Goal: Subscribe to service/newsletter

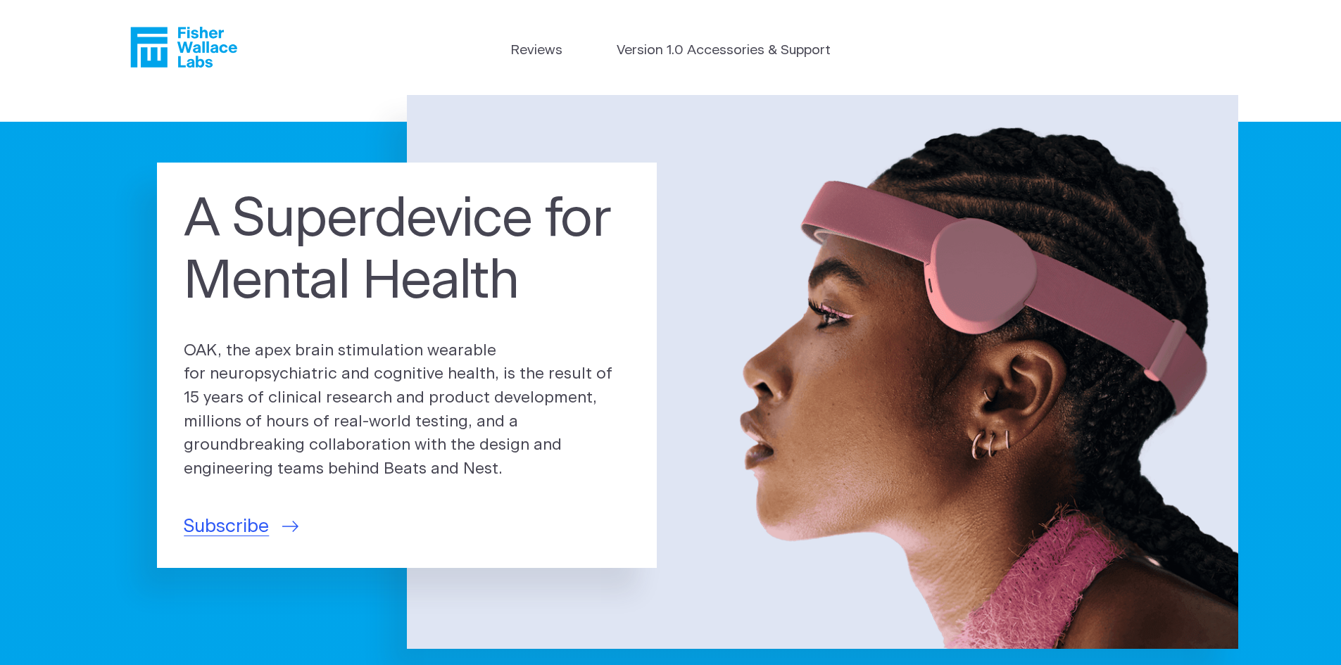
click at [325, 236] on h1 "A Superdevice for Mental Health" at bounding box center [407, 251] width 446 height 124
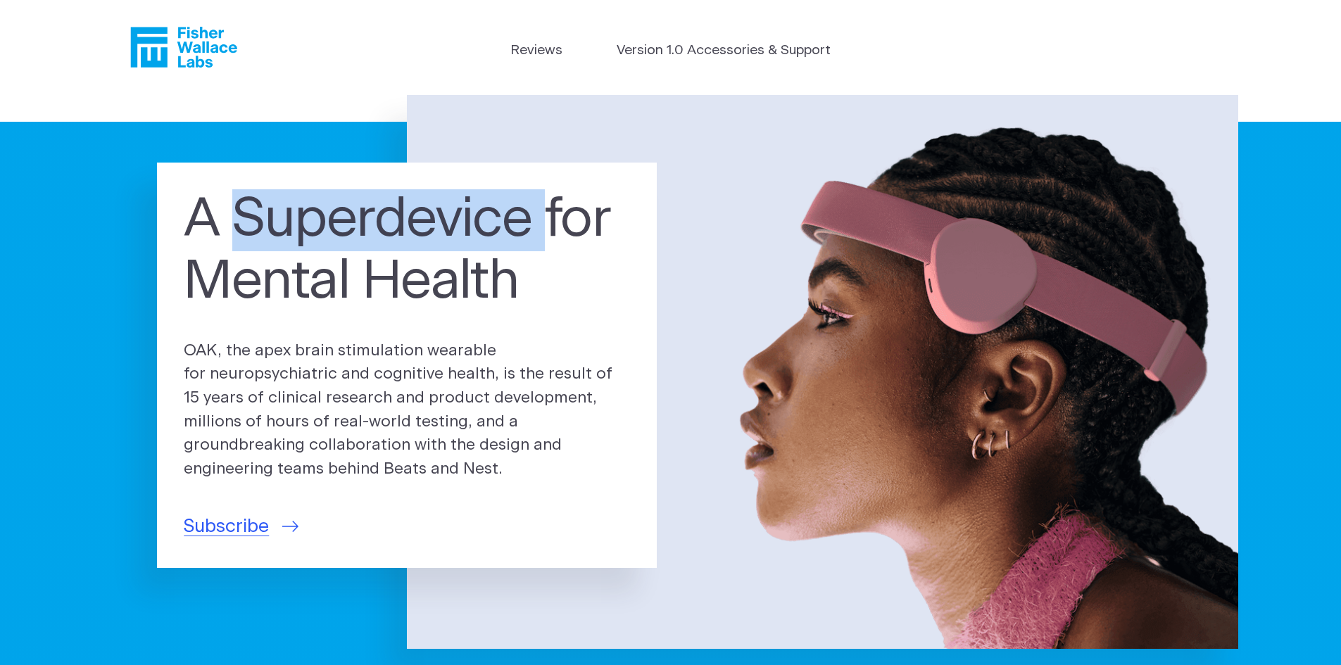
click at [325, 236] on h1 "A Superdevice for Mental Health" at bounding box center [407, 251] width 446 height 124
click at [250, 536] on span "Subscribe" at bounding box center [226, 526] width 85 height 27
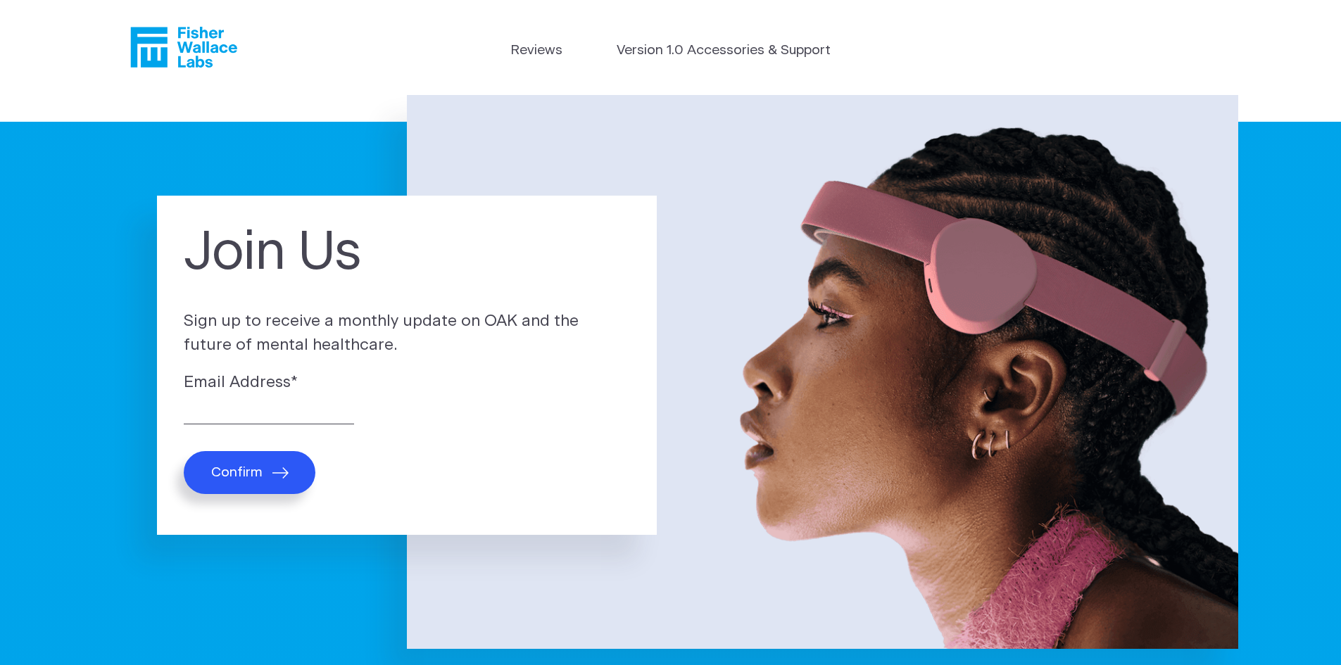
click at [303, 329] on p "Sign up to receive a monthly update on OAK and the future of mental healthcare." at bounding box center [407, 333] width 446 height 47
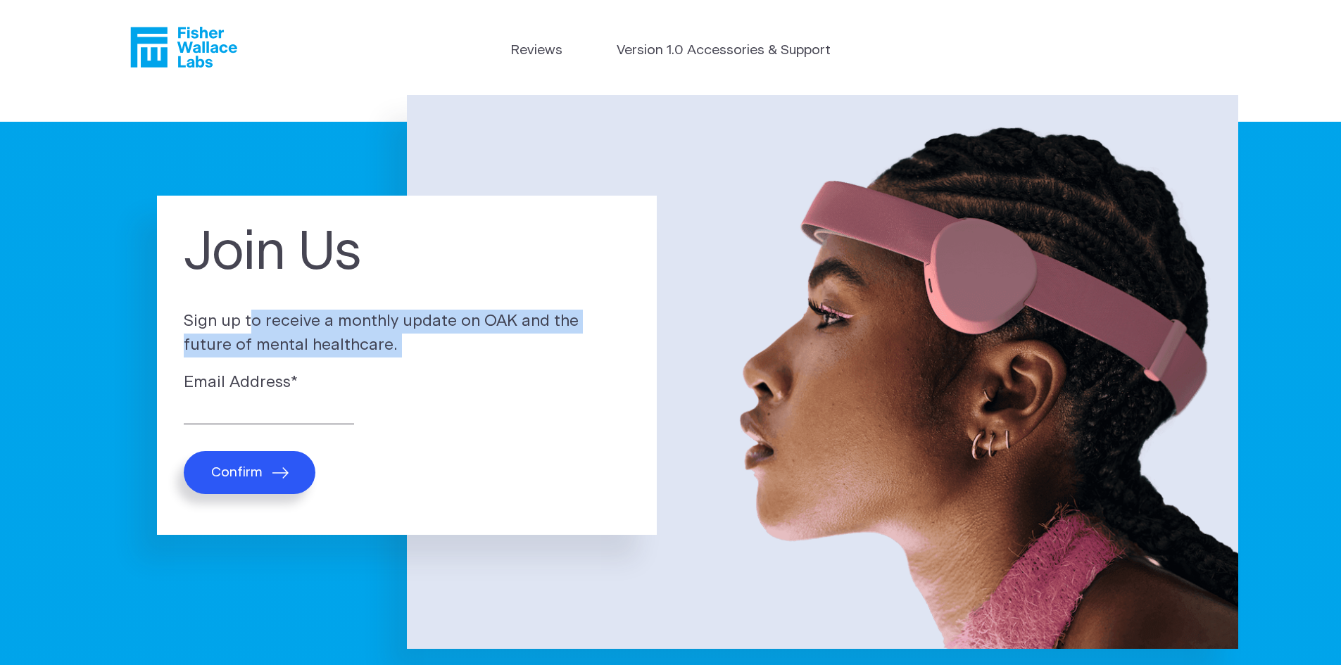
click at [303, 329] on p "Sign up to receive a monthly update on OAK and the future of mental healthcare." at bounding box center [407, 333] width 446 height 47
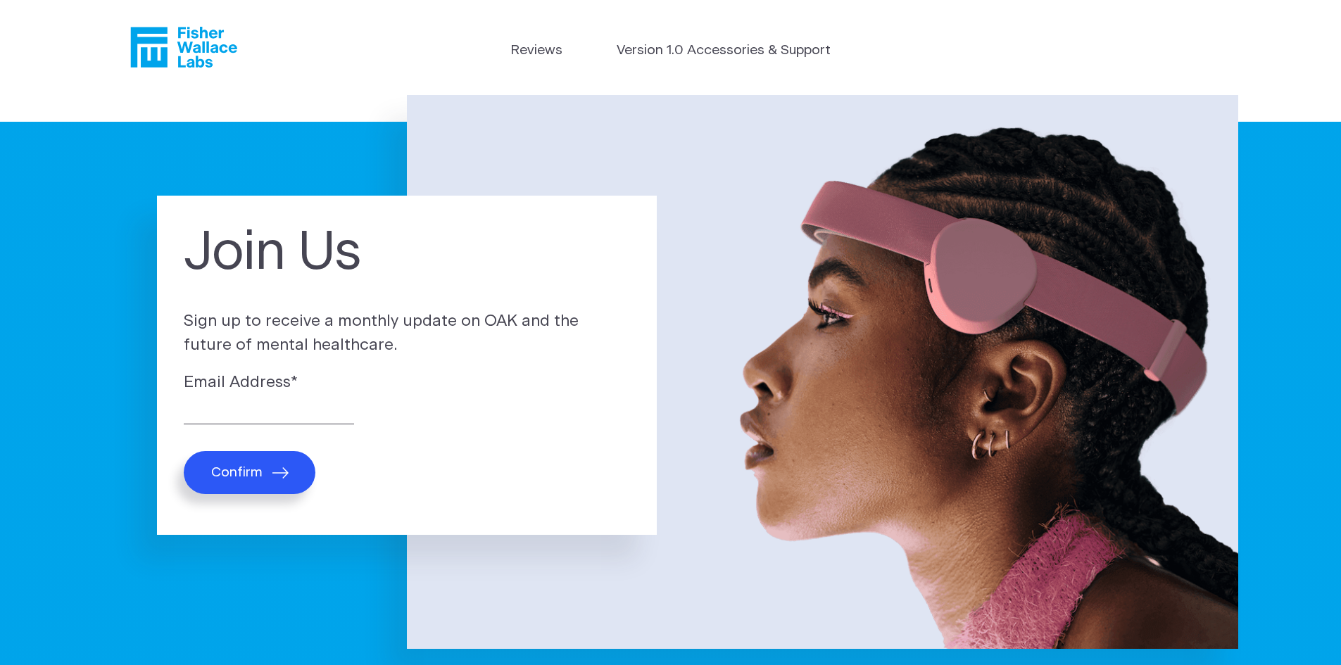
click at [508, 382] on label "Email Address *" at bounding box center [407, 383] width 446 height 24
click at [354, 403] on input "Email Address *" at bounding box center [269, 414] width 170 height 22
click at [199, 48] on icon "Fisher Wallace" at bounding box center [188, 47] width 96 height 41
